Goal: Find specific page/section: Find specific page/section

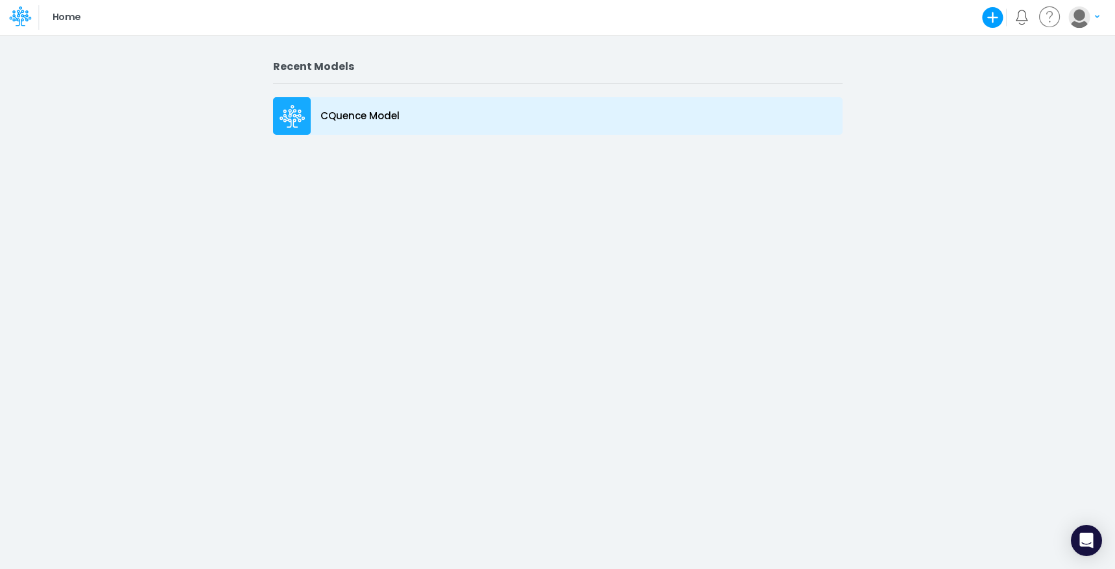
click at [337, 113] on p "CQuence Model" at bounding box center [359, 116] width 79 height 15
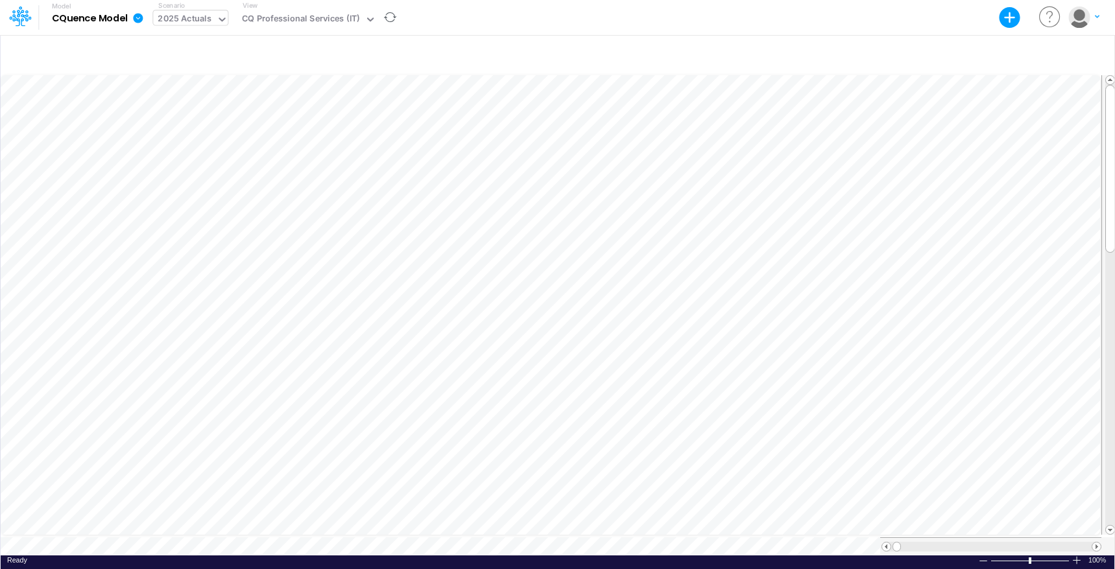
click at [215, 16] on div "2025 Actuals" at bounding box center [184, 19] width 63 height 19
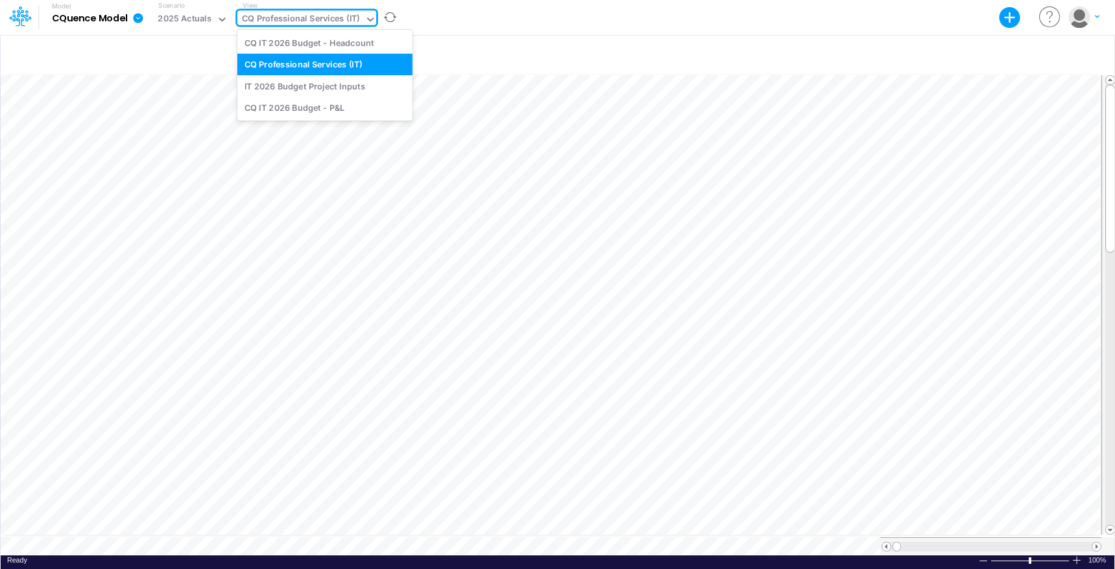
click at [285, 22] on div "CQ Professional Services (IT)" at bounding box center [301, 19] width 118 height 15
click at [300, 91] on div "IT 2026 Budget Project Inputs" at bounding box center [324, 85] width 175 height 21
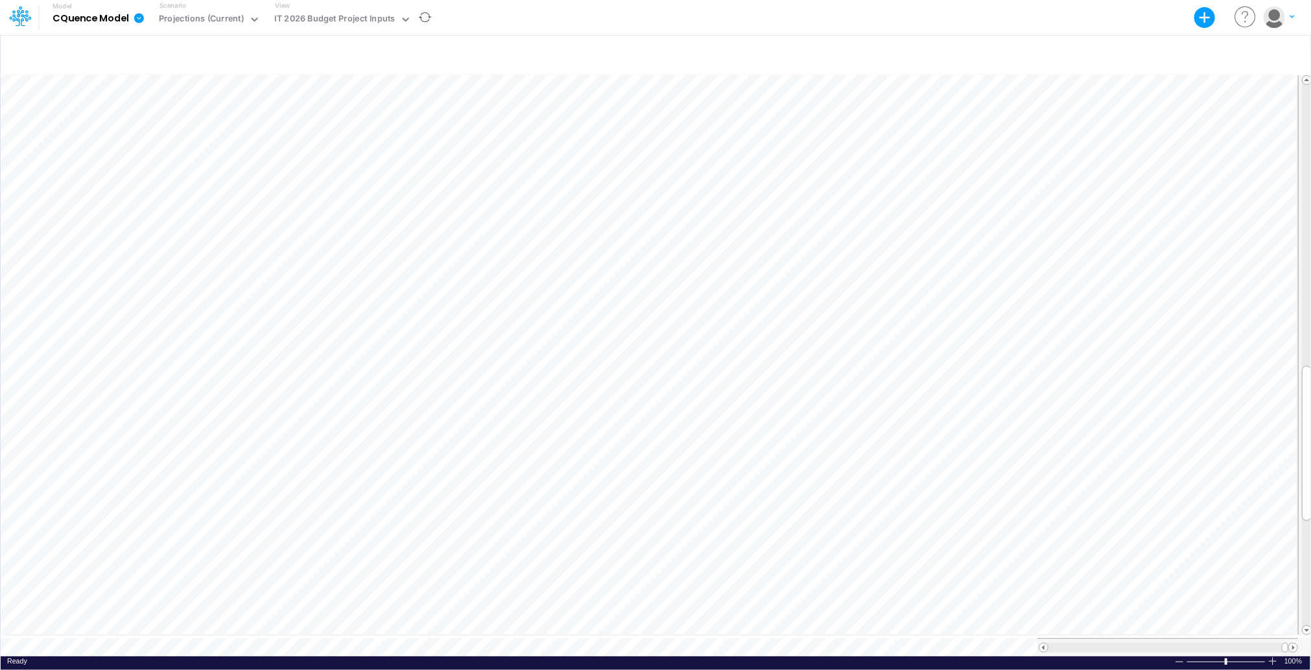
scroll to position [6, 1]
click at [1114, 569] on span at bounding box center [1293, 647] width 8 height 8
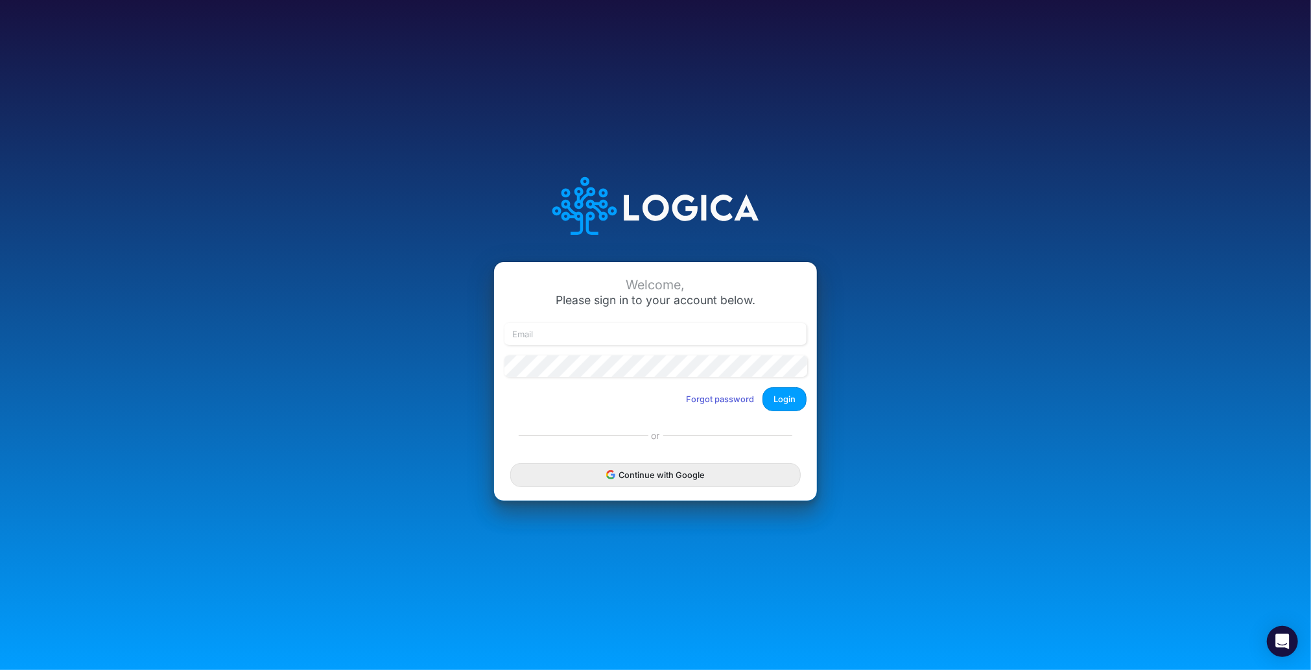
type input "[EMAIL_ADDRESS][DOMAIN_NAME]"
click at [781, 416] on div "Welcome, Please sign in to your account below. [EMAIL_ADDRESS][DOMAIN_NAME] For…" at bounding box center [655, 342] width 323 height 160
click at [781, 403] on button "Login" at bounding box center [785, 399] width 44 height 24
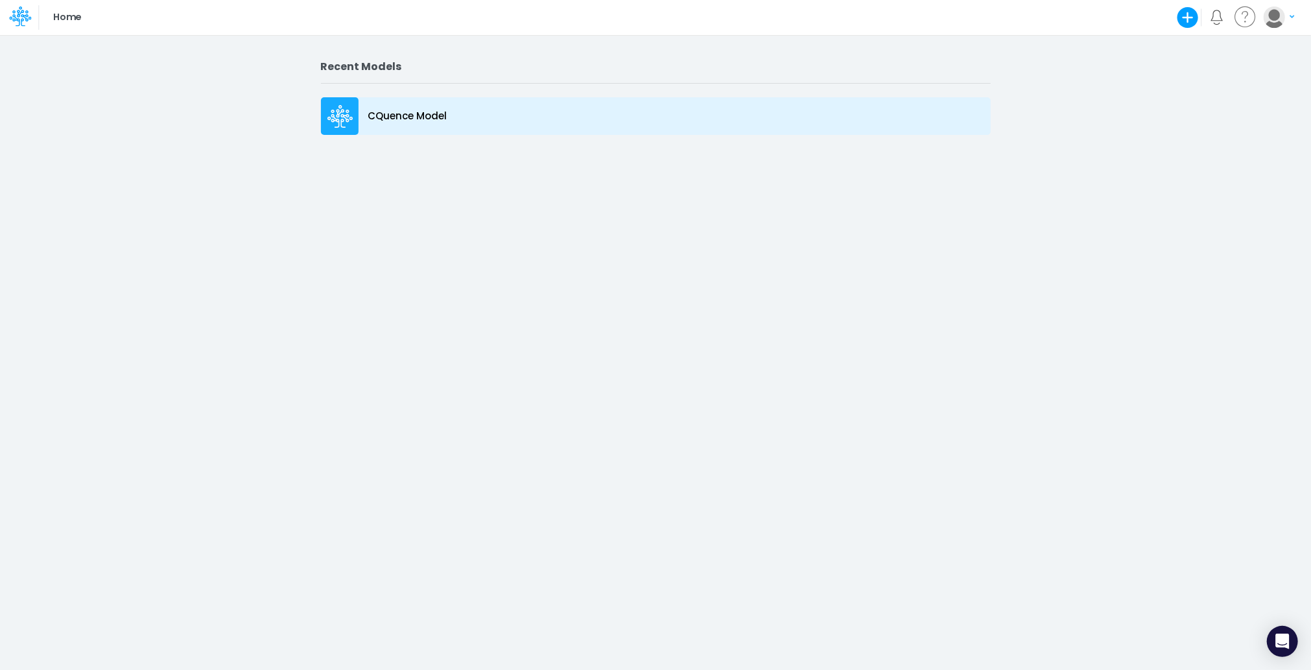
click at [364, 126] on div "CQuence Model" at bounding box center [656, 116] width 670 height 38
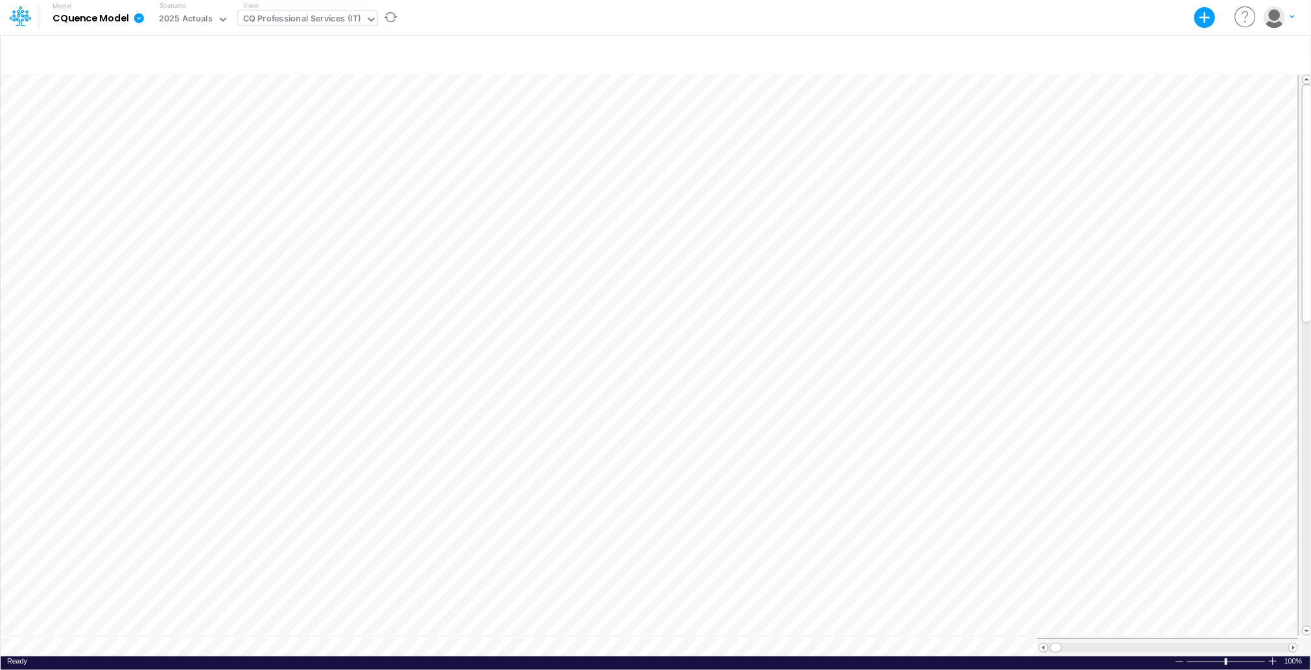
click at [320, 16] on div "CQ Professional Services (IT)" at bounding box center [302, 19] width 118 height 15
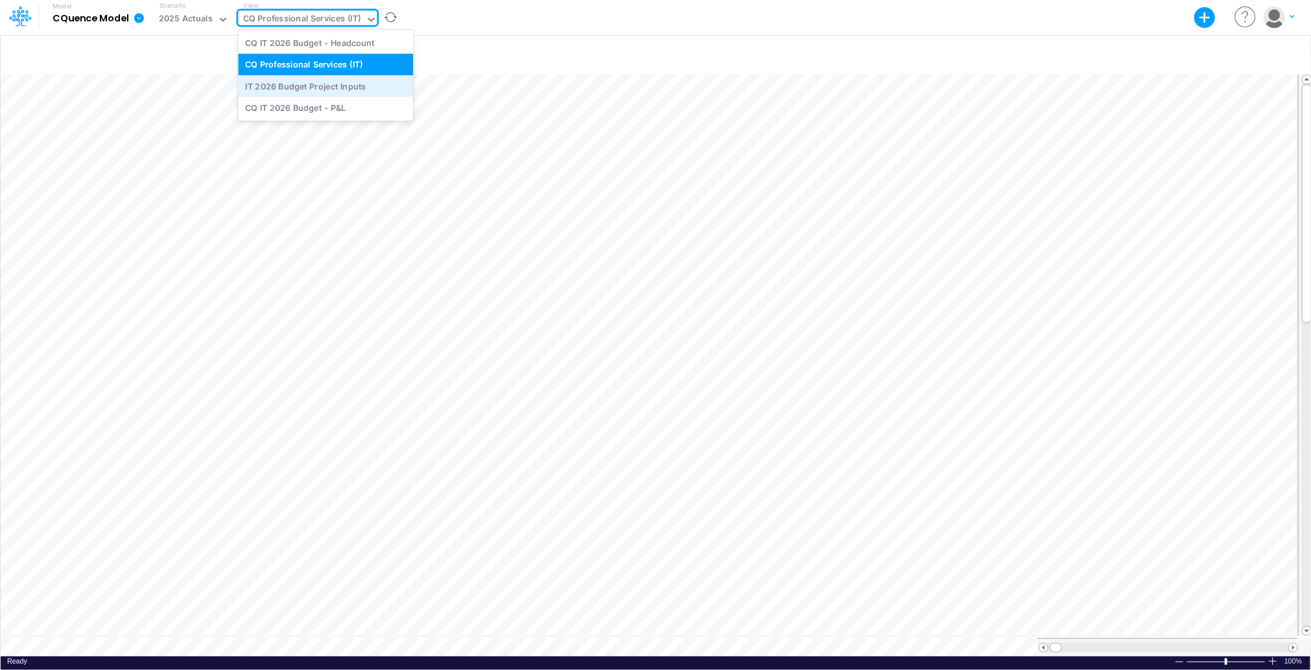
click at [318, 84] on div "IT 2026 Budget Project Inputs" at bounding box center [325, 85] width 175 height 21
